Goal: Information Seeking & Learning: Learn about a topic

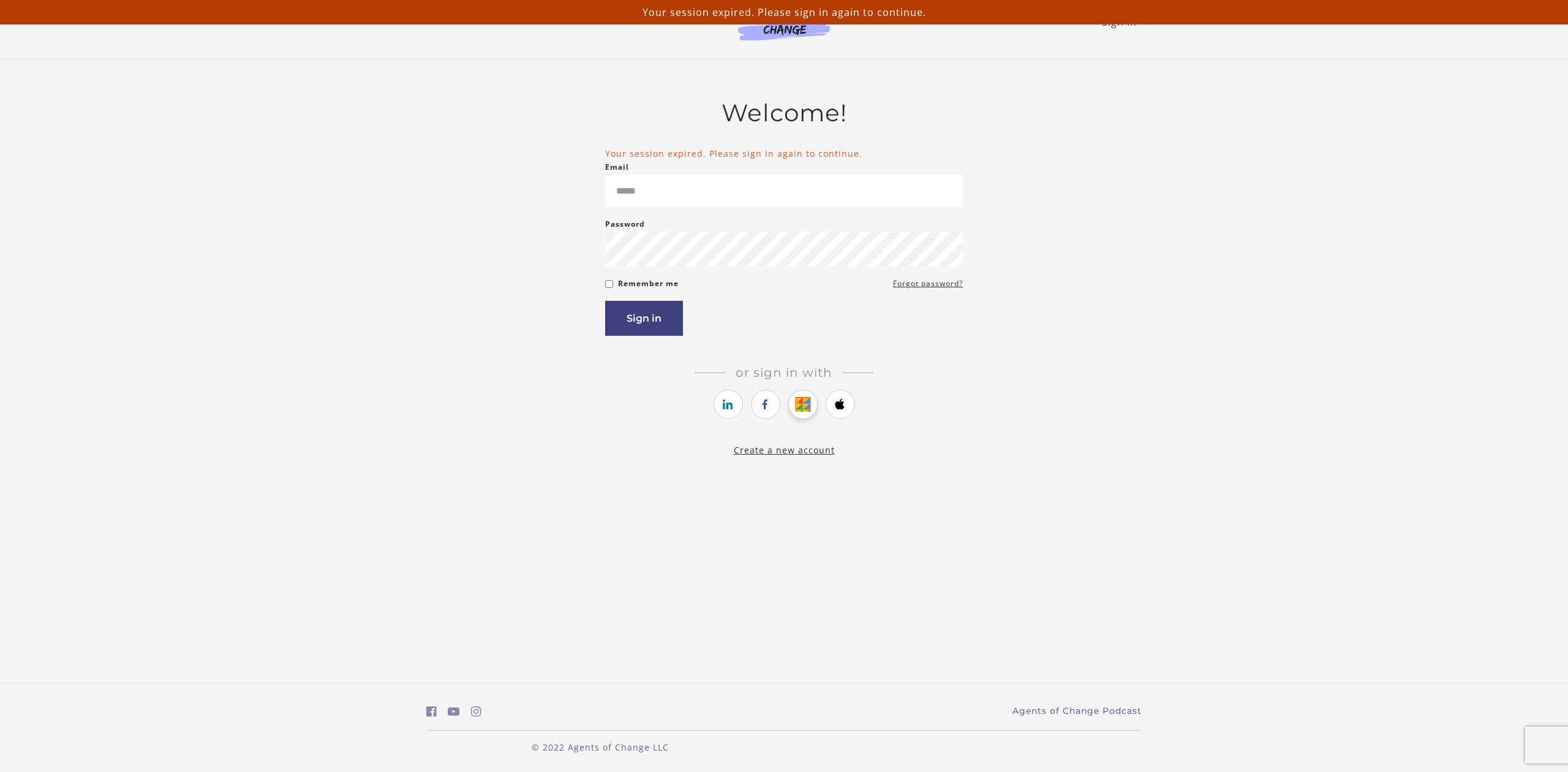
click at [801, 404] on icon "https://courses.thinkific.com/users/auth/google?ss%5Breferral%5D=&ss%5Buser_ret…" at bounding box center [801, 404] width 15 height 15
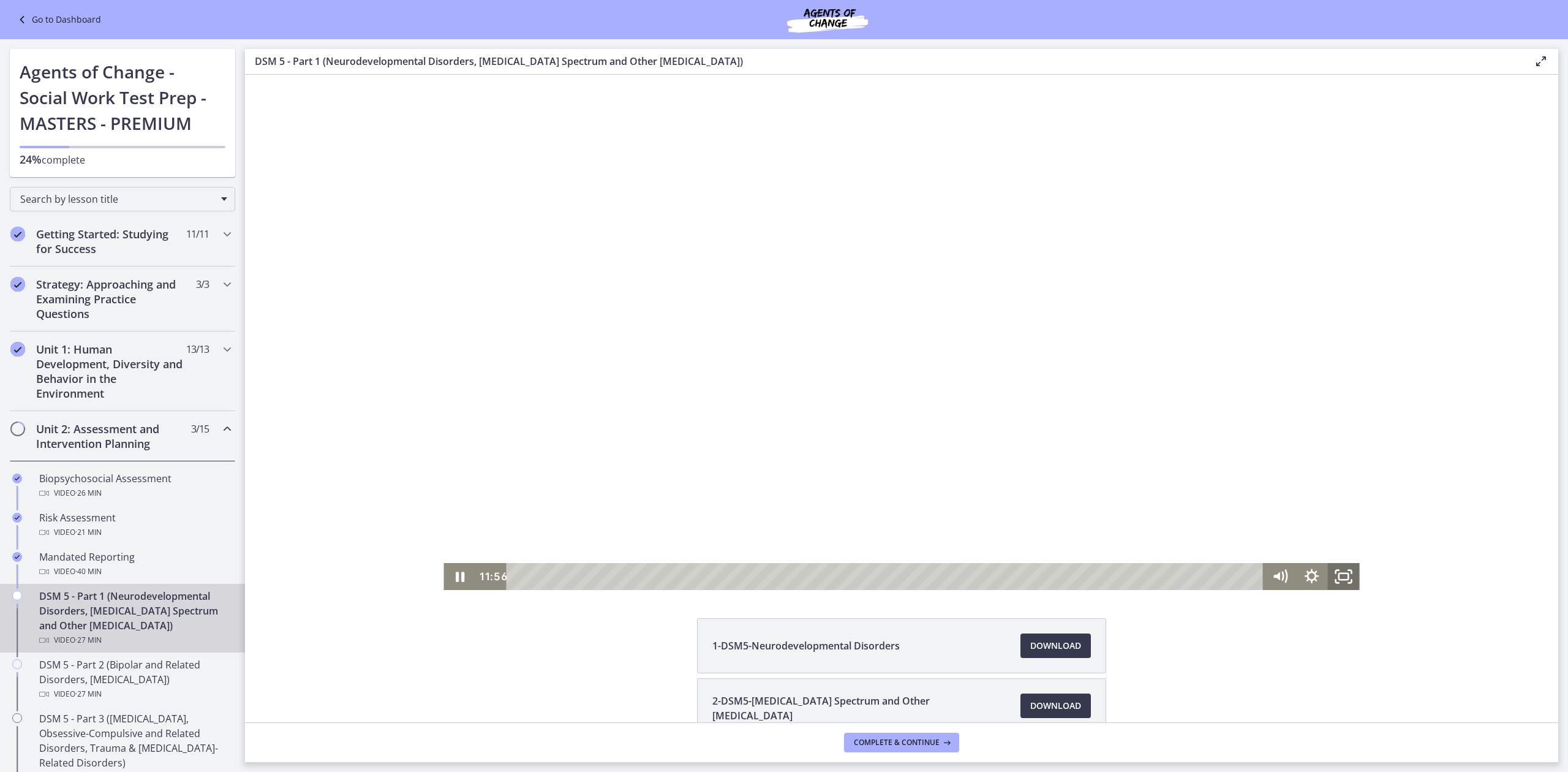
click at [1340, 575] on icon "Fullscreen" at bounding box center [1343, 576] width 32 height 27
